Goal: Information Seeking & Learning: Find specific page/section

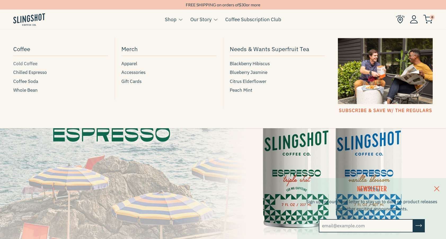
click at [27, 62] on span "Cold Coffee" at bounding box center [25, 63] width 24 height 7
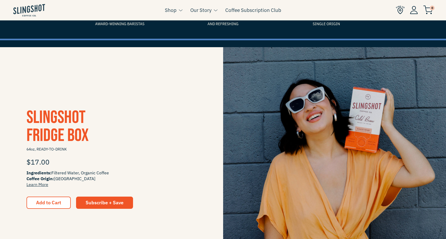
scroll to position [77, 0]
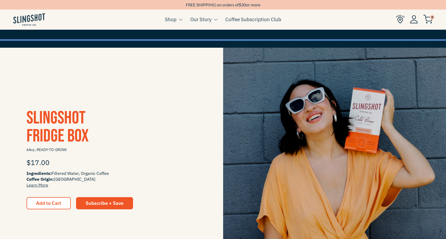
click at [57, 129] on span "Slingshot Fridge Box" at bounding box center [57, 126] width 62 height 39
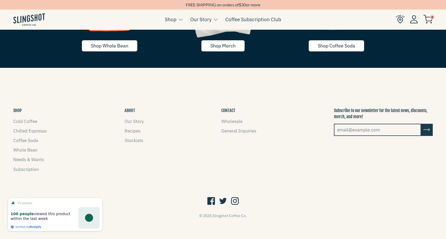
scroll to position [1101, 0]
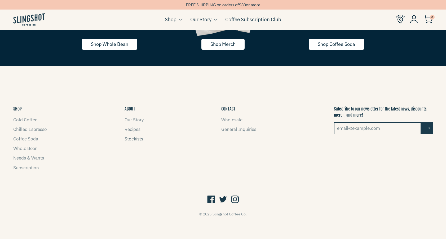
click at [137, 139] on link "Stockists" at bounding box center [133, 139] width 19 height 6
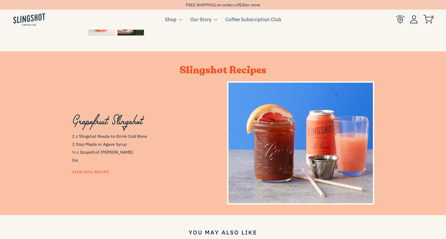
scroll to position [231, 0]
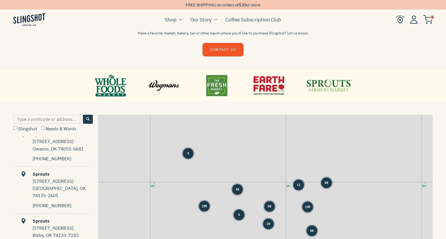
scroll to position [228, 0]
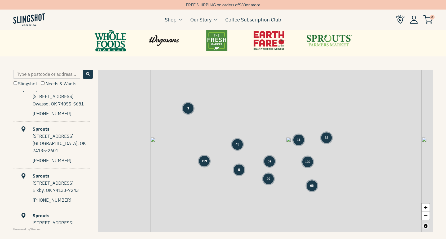
click at [307, 164] on div "130" at bounding box center [307, 162] width 11 height 11
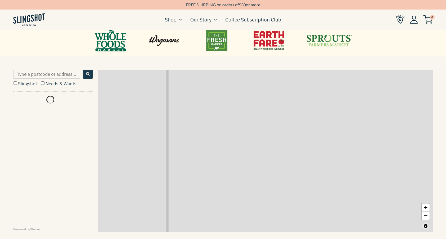
scroll to position [0, 0]
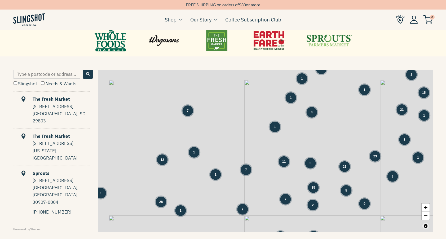
drag, startPoint x: 182, startPoint y: 117, endPoint x: 263, endPoint y: 156, distance: 89.2
click at [263, 156] on div "3 3 20 8 2 1 1 1 3 5 31 1 1 15 7 4 21 1 1 8 8 12 1 11 5 21 23 1 1 7 35 3 1" at bounding box center [265, 151] width 335 height 162
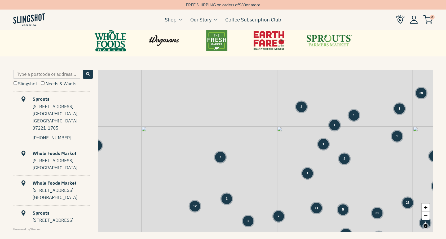
drag, startPoint x: 235, startPoint y: 133, endPoint x: 266, endPoint y: 179, distance: 55.3
click at [266, 179] on div "3 3 20 8 2 1 1 1 3 5 31 1 1 15 7 4 21 1 1 8 8 12 1 11 5 21 23 1 1 7 35 3 1" at bounding box center [265, 151] width 335 height 162
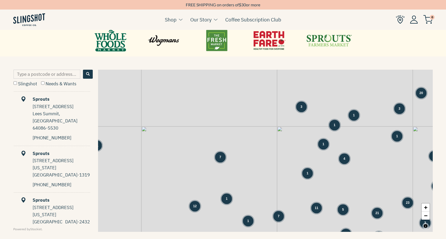
click at [220, 159] on span "7" at bounding box center [220, 157] width 2 height 5
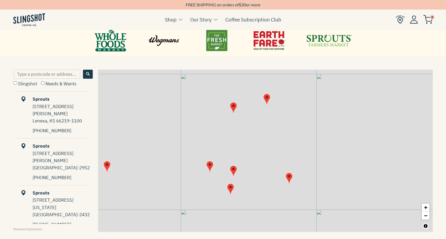
drag, startPoint x: 311, startPoint y: 159, endPoint x: 242, endPoint y: 159, distance: 69.4
click at [242, 159] on div "+ −" at bounding box center [265, 151] width 335 height 162
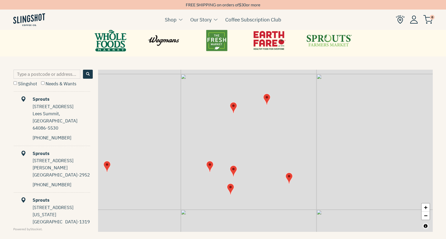
click at [234, 171] on img "Map" at bounding box center [233, 170] width 7 height 11
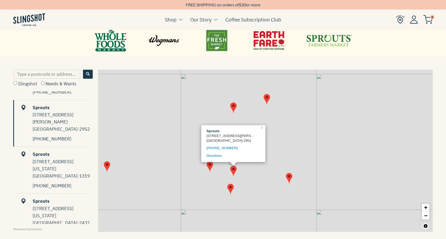
scroll to position [47, 0]
click at [63, 124] on li "Sprouts 9628 Nall Avenue Overland Park, KS 66207-2952 913-643-9170 Directions" at bounding box center [51, 122] width 77 height 47
click at [60, 164] on div "Kansas City, MO 64158-1319" at bounding box center [61, 171] width 57 height 14
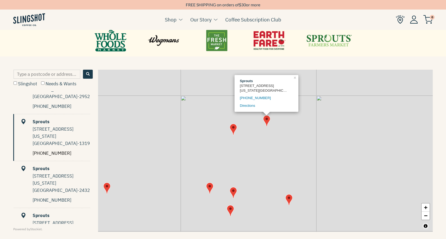
scroll to position [94, 0]
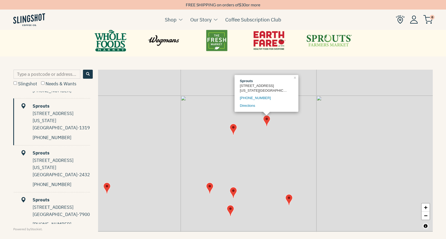
click at [288, 202] on img "Map" at bounding box center [288, 199] width 7 height 11
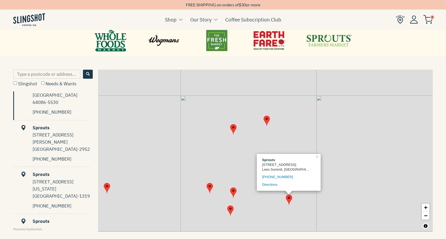
scroll to position [0, 0]
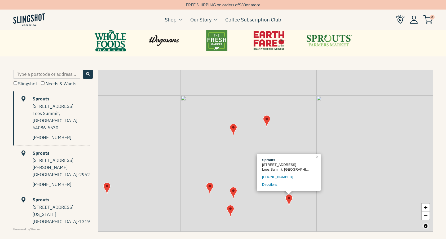
click at [58, 119] on div "Lees Summit, MO 64086-5530" at bounding box center [61, 121] width 57 height 22
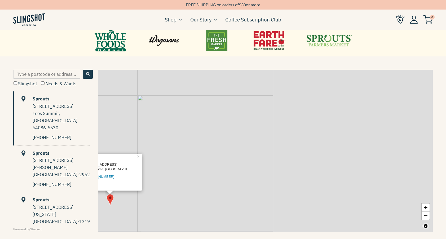
drag, startPoint x: 378, startPoint y: 131, endPoint x: 197, endPoint y: 131, distance: 182.0
click at [197, 131] on div "Sprouts 800 NE Hwy 291 Lees Summit, MO 64086-5530 816-272-7038 Directions × + −" at bounding box center [265, 151] width 335 height 162
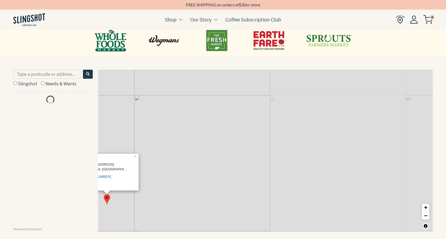
scroll to position [0, 0]
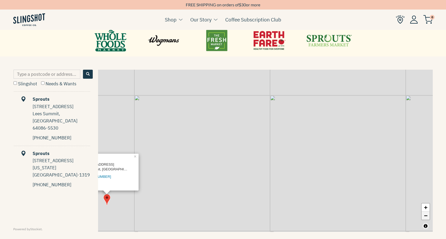
click at [428, 218] on link "−" at bounding box center [425, 216] width 8 height 8
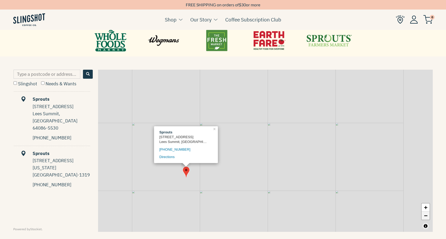
click at [428, 218] on link "−" at bounding box center [425, 216] width 8 height 8
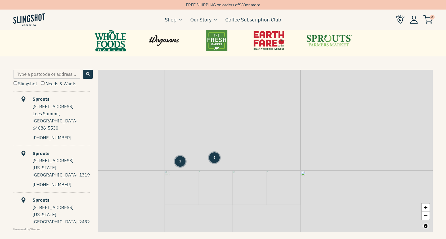
drag, startPoint x: 355, startPoint y: 155, endPoint x: 278, endPoint y: 152, distance: 77.1
click at [279, 153] on div "1 2 1 6 1 1 1 5 + −" at bounding box center [265, 151] width 335 height 162
click at [428, 219] on div "+ −" at bounding box center [425, 211] width 9 height 17
click at [427, 213] on link "−" at bounding box center [425, 216] width 8 height 8
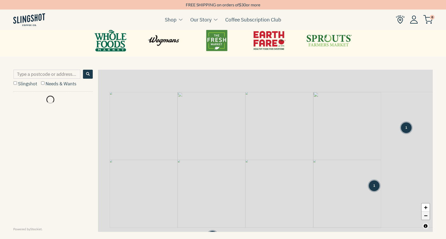
click at [427, 213] on link "−" at bounding box center [425, 216] width 8 height 8
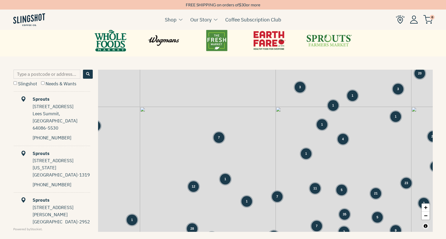
drag, startPoint x: 337, startPoint y: 180, endPoint x: 307, endPoint y: 147, distance: 44.0
click at [307, 147] on div "1 1 1 3 3 1 1 1 7 1 7 1 28 1 2 20 8 2 1 3 5 5 31 15 1" at bounding box center [265, 151] width 335 height 162
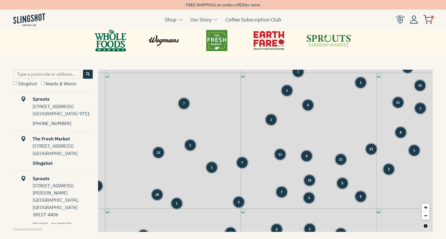
drag, startPoint x: 271, startPoint y: 162, endPoint x: 240, endPoint y: 136, distance: 40.5
click at [240, 136] on div "1 1 1 3 3 1 1 1 7 1 7 1 28 1 2 20 8 2 1 3 5 5 31 15 1" at bounding box center [265, 151] width 335 height 162
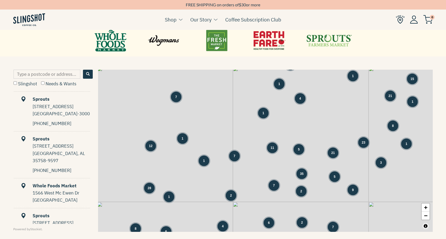
click at [336, 182] on div "5" at bounding box center [334, 176] width 11 height 11
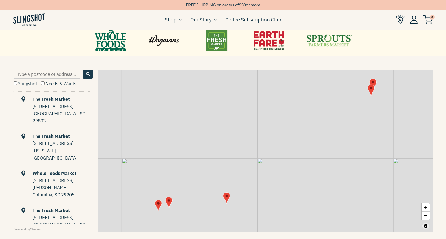
click at [226, 193] on img "Map" at bounding box center [226, 197] width 7 height 11
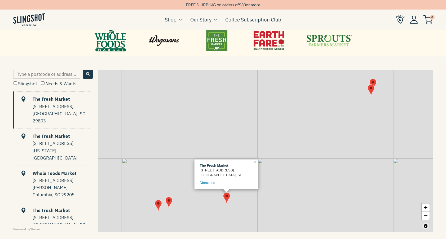
scroll to position [0, 0]
